Goal: Task Accomplishment & Management: Use online tool/utility

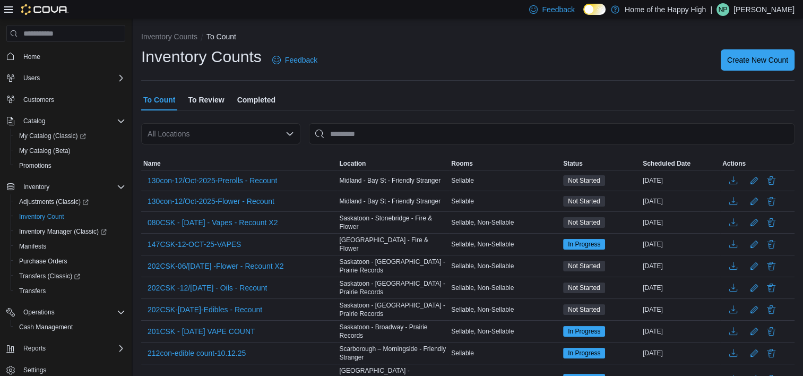
click at [227, 136] on div "All Locations" at bounding box center [220, 133] width 159 height 21
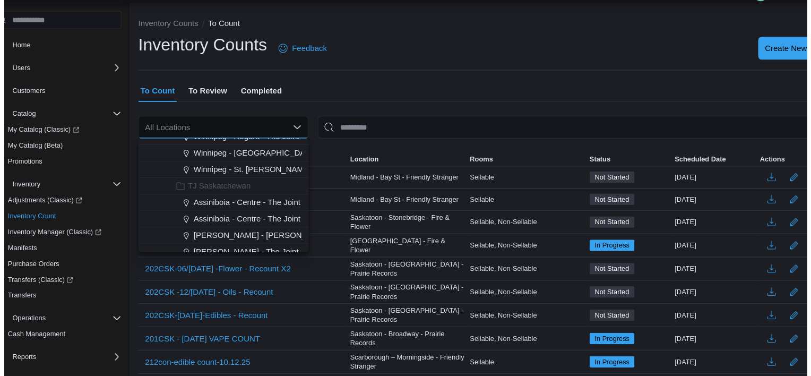
scroll to position [2474, 0]
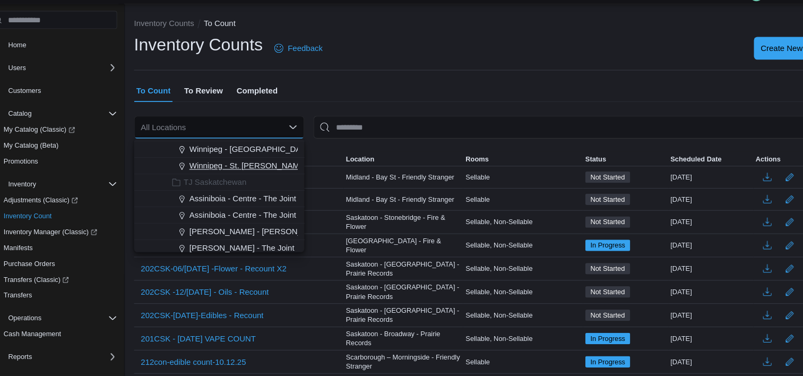
click at [239, 167] on span "Winnipeg - St. Mary's - The Joint" at bounding box center [269, 169] width 152 height 11
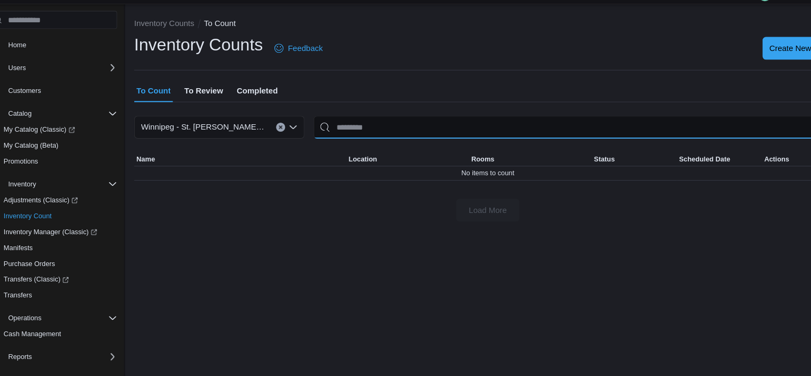
click at [389, 128] on input "This is a search bar. After typing your query, hit enter to filter the results …" at bounding box center [555, 133] width 493 height 21
type input "**********"
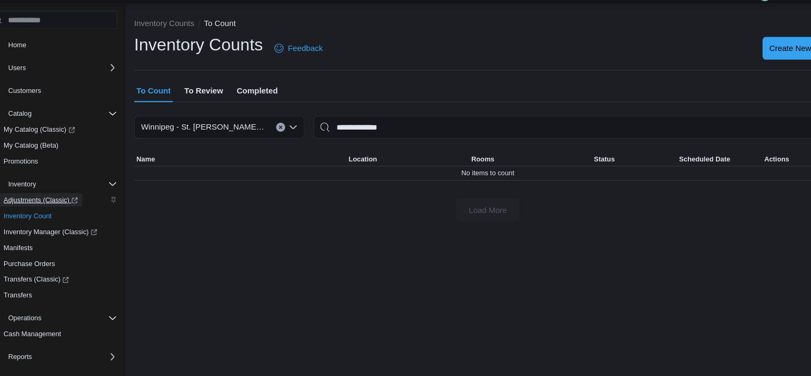
click at [48, 205] on span "Adjustments (Classic)" at bounding box center [53, 201] width 69 height 8
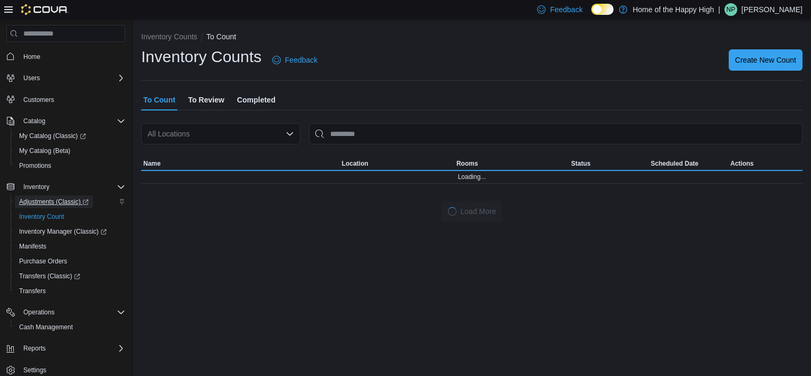
click at [69, 202] on span "Adjustments (Classic)" at bounding box center [53, 201] width 69 height 8
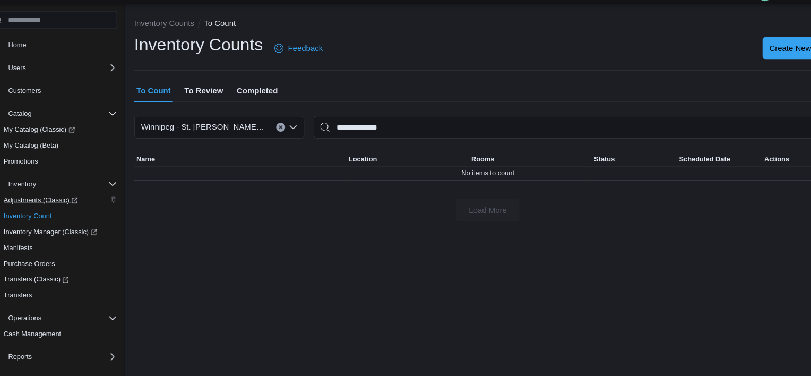
click at [73, 202] on span "Adjustments (Classic)" at bounding box center [53, 201] width 69 height 8
